Goal: Navigation & Orientation: Find specific page/section

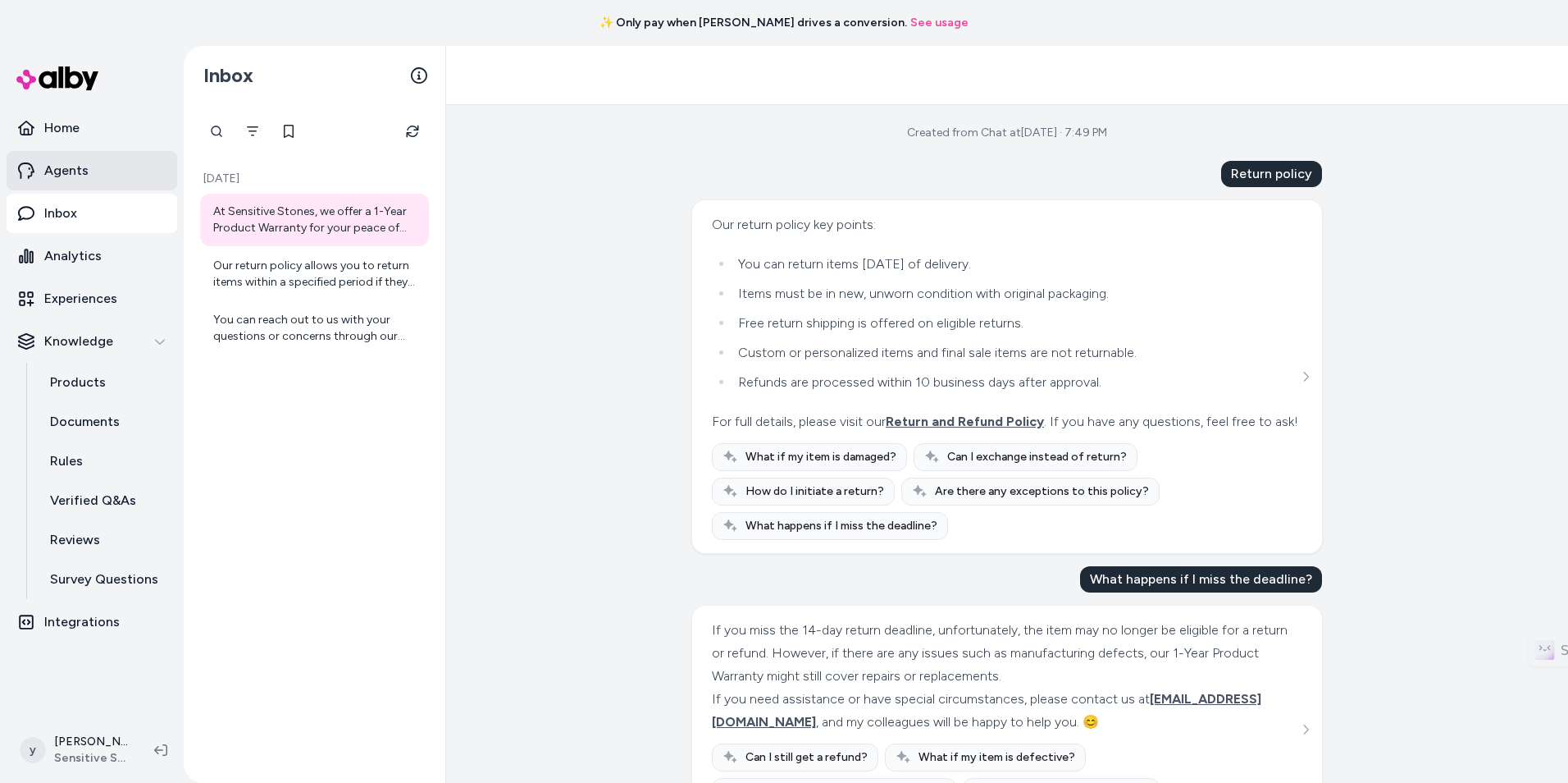
click at [99, 165] on link "Agents" at bounding box center [92, 171] width 170 height 40
click at [104, 208] on link "Inbox" at bounding box center [92, 213] width 170 height 40
click at [108, 255] on link "Analytics" at bounding box center [92, 256] width 170 height 40
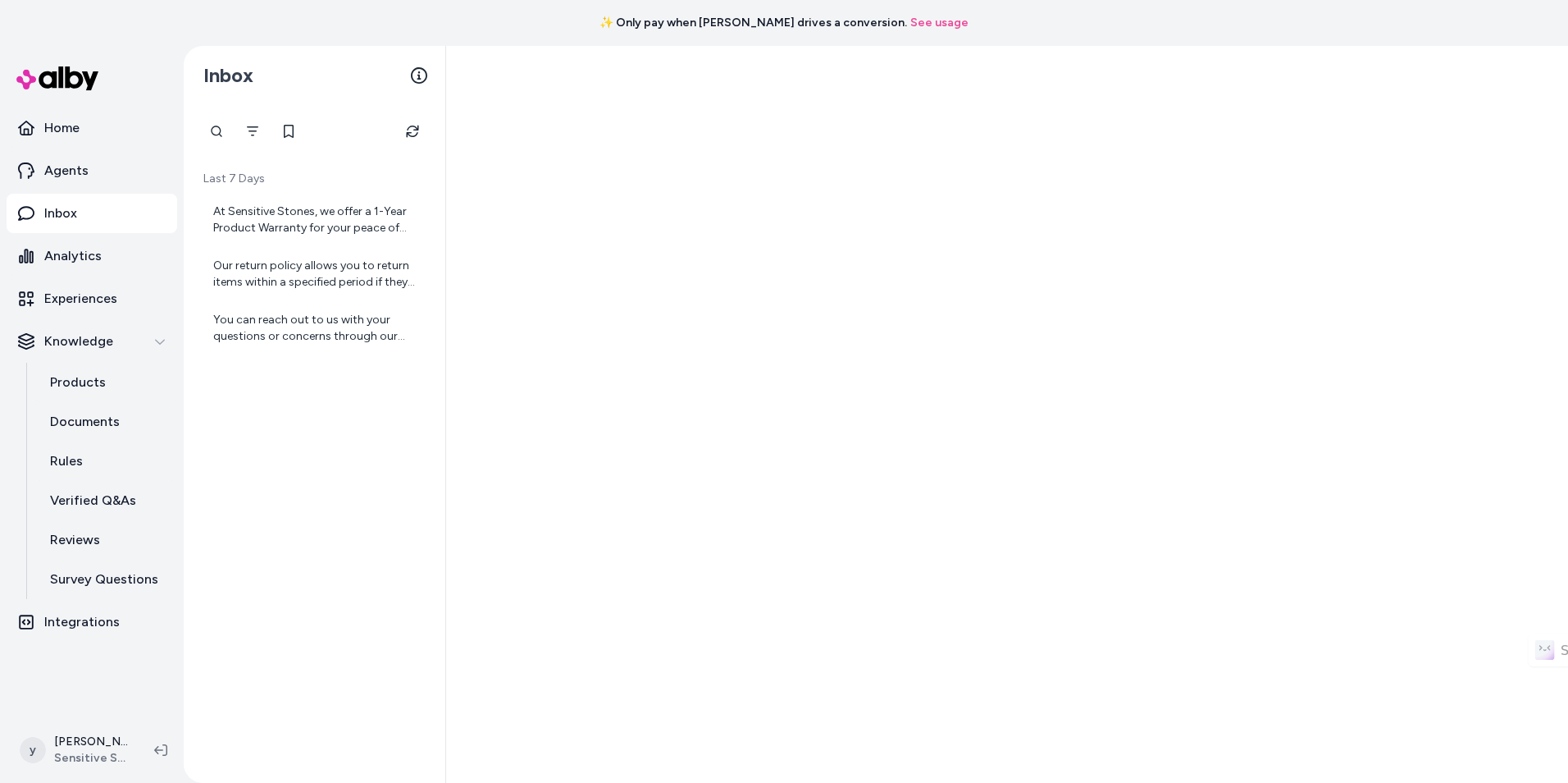
click at [107, 203] on link "Inbox" at bounding box center [92, 213] width 170 height 40
